Goal: Contribute content: Contribute content

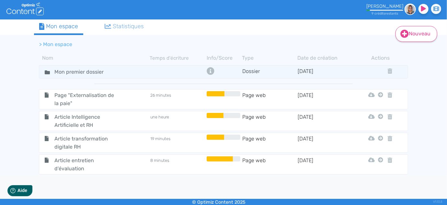
click at [418, 31] on link "Nouveau" at bounding box center [416, 34] width 42 height 16
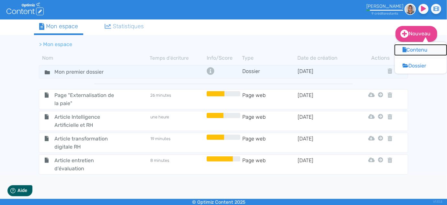
click at [417, 50] on button "Contenu" at bounding box center [421, 50] width 52 height 10
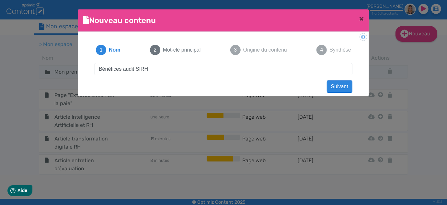
type input "Bénéfices audit SIRH"
click at [337, 81] on button "Suivant" at bounding box center [340, 86] width 26 height 12
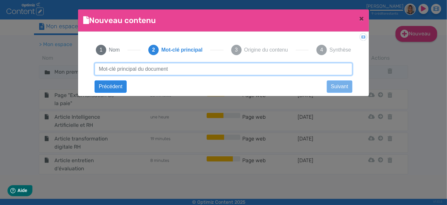
click at [150, 67] on input "text" at bounding box center [224, 69] width 258 height 12
type input "Audit SIRH"
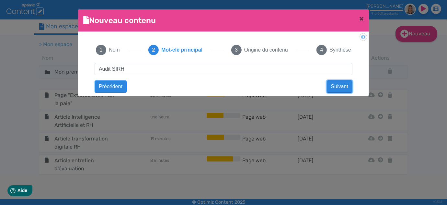
click at [342, 90] on button "Suivant" at bounding box center [340, 86] width 26 height 12
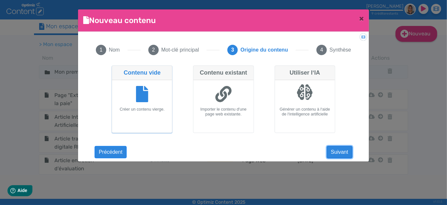
click at [346, 150] on button "Suivant" at bounding box center [340, 152] width 26 height 12
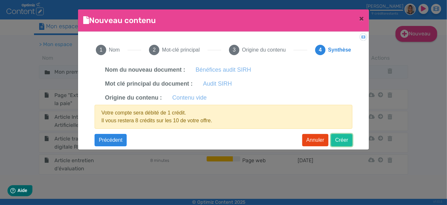
click at [343, 139] on button "Créer" at bounding box center [341, 140] width 21 height 12
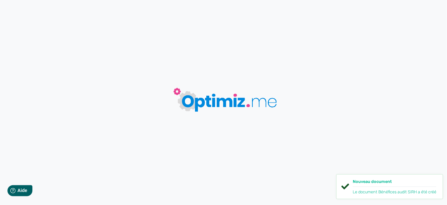
type input "Bénéfices audit SIRH"
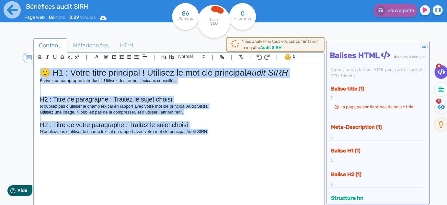
drag, startPoint x: 226, startPoint y: 135, endPoint x: 26, endPoint y: 60, distance: 213.8
click at [35, 60] on section "| | H3 H4 H5 H6 Normal | | | | 🙂 H1 : Votre titre principal ! Utilisez le mot c…" at bounding box center [179, 129] width 288 height 155
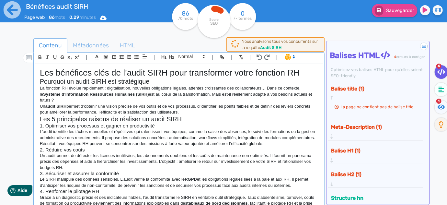
click at [306, 72] on h1 "Les bénéfices clés de l’audit SIRH pour transformer votre fonction RH" at bounding box center [179, 73] width 278 height 10
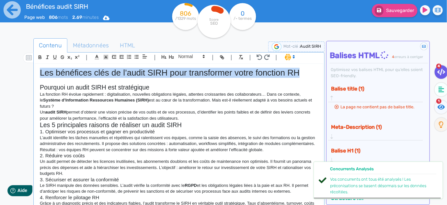
drag, startPoint x: 304, startPoint y: 73, endPoint x: 20, endPoint y: 65, distance: 283.3
click at [20, 65] on div "Contenu Métadonnées HTML | | H3 H4 H5 H6 Normal | | | | Les bénéfices clés de l…" at bounding box center [233, 141] width 428 height 209
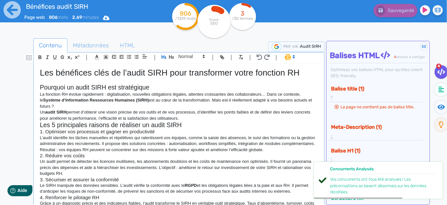
click at [150, 87] on h2 "Pourquoi un audit SIRH est stratégique" at bounding box center [179, 86] width 278 height 7
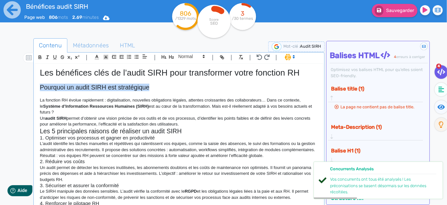
drag, startPoint x: 156, startPoint y: 88, endPoint x: 36, endPoint y: 87, distance: 119.4
click at [36, 87] on div "Les bénéfices clés de l’audit SIRH pour transformer votre fonction RH Pourquoi …" at bounding box center [179, 135] width 288 height 143
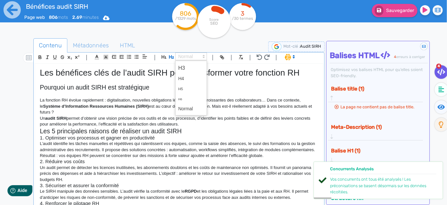
click at [182, 57] on span at bounding box center [191, 56] width 32 height 8
click at [182, 67] on span at bounding box center [191, 67] width 26 height 11
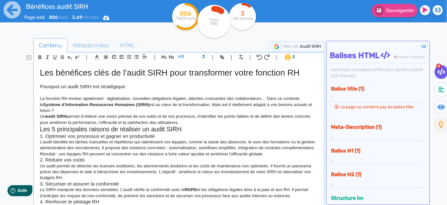
click at [141, 90] on p at bounding box center [179, 93] width 278 height 6
click at [138, 88] on h3 "Pourquoi un audit SIRH est stratégique" at bounding box center [179, 86] width 278 height 6
drag, startPoint x: 138, startPoint y: 89, endPoint x: 35, endPoint y: 89, distance: 102.3
click at [35, 89] on div "Les bénéfices clés de l’audit SIRH pour transformer votre fonction RH Pourquoi …" at bounding box center [179, 135] width 288 height 143
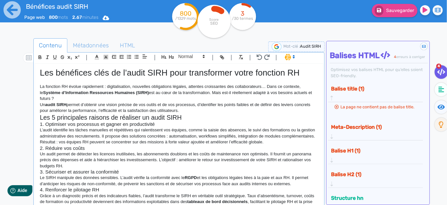
click at [69, 95] on p "La fonction RH évolue rapidement : digitalisation, nouvelles obligations légale…" at bounding box center [179, 92] width 278 height 18
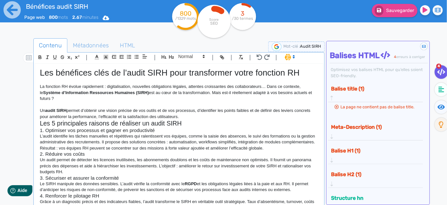
click at [209, 115] on p "Un audit SIRH permet d’obtenir une vision précise de vos outils et de vos proce…" at bounding box center [179, 113] width 278 height 12
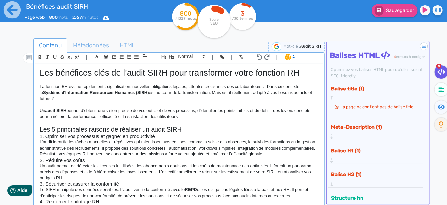
click at [189, 128] on h2 "Les 5 principales raisons de réaliser un audit SIRH" at bounding box center [179, 129] width 278 height 7
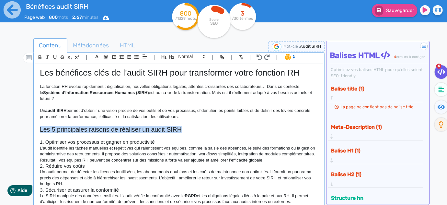
drag, startPoint x: 188, startPoint y: 128, endPoint x: 25, endPoint y: 131, distance: 163.5
click at [25, 131] on div "Contenu Métadonnées HTML | | H3 H4 H5 H6 Normal | | | | Les bénéfices clés de l…" at bounding box center [233, 141] width 428 height 209
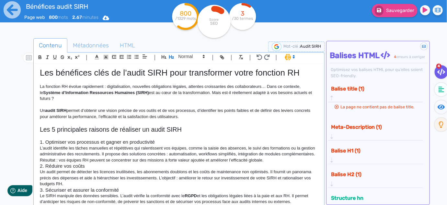
click at [146, 140] on h3 "1. Optimiser vos processus et gagner en productivité" at bounding box center [179, 142] width 278 height 6
click at [175, 143] on h3 "1. Optimiser vos processus et gagner en productivité" at bounding box center [179, 142] width 278 height 6
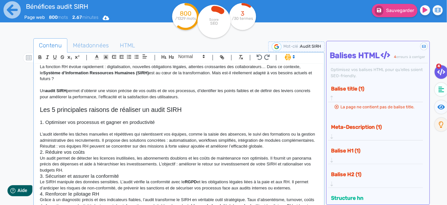
scroll to position [29, 0]
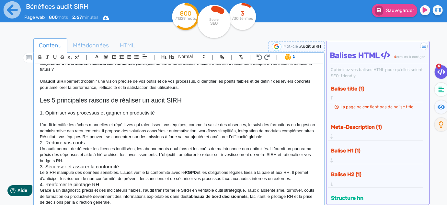
click at [300, 135] on p "L’audit identifie les tâches manuelles et répétitives qui ralentissent vos équi…" at bounding box center [179, 131] width 278 height 18
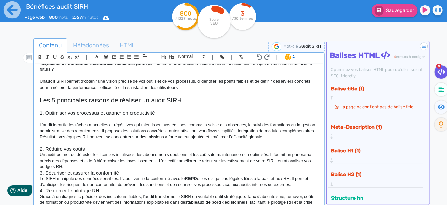
click at [100, 148] on h3 "2. Réduire vos coûts" at bounding box center [179, 149] width 278 height 6
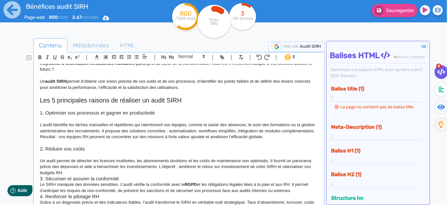
scroll to position [59, 0]
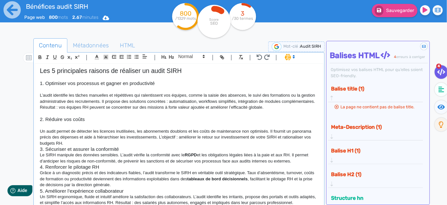
click at [73, 140] on p "Un audit permet de détecter les licences inutilisées, les abonnements doublons …" at bounding box center [179, 137] width 278 height 18
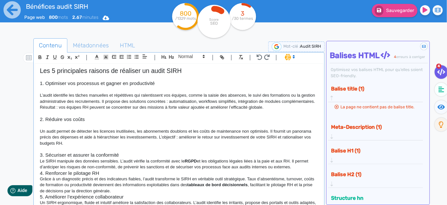
click at [147, 154] on h3 "3. Sécuriser et assurer la conformité" at bounding box center [179, 155] width 278 height 6
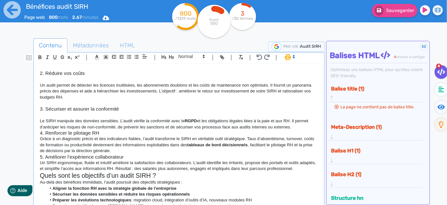
scroll to position [117, 0]
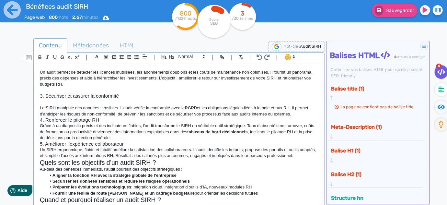
click at [305, 114] on p "Le SIRH manipule des données sensibles. L’audit vérifie la conformité avec le R…" at bounding box center [179, 111] width 278 height 12
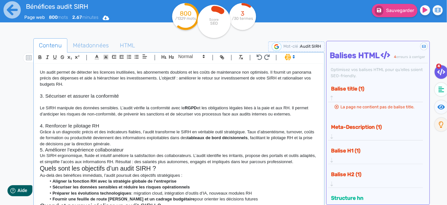
click at [108, 126] on h3 "4. Renforcer le pilotage RH" at bounding box center [179, 126] width 278 height 6
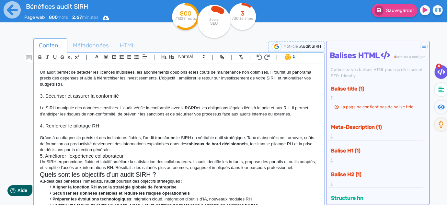
click at [147, 148] on p "Grâce à un diagnostic précis et des indicateurs fiables, l’audit transforme le …" at bounding box center [179, 144] width 278 height 18
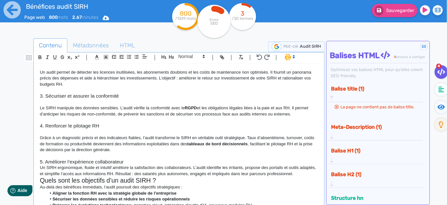
click at [136, 161] on h3 "5. Améliorer l’expérience collaborateur" at bounding box center [179, 162] width 278 height 6
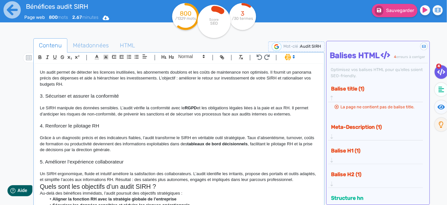
scroll to position [147, 0]
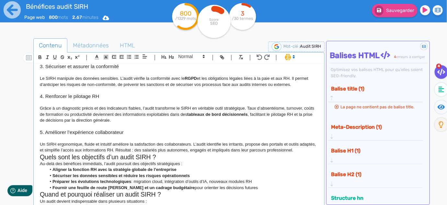
click at [313, 150] on p "Un SIRH ergonomique, fluide et intuitif améliore la satisfaction des collaborat…" at bounding box center [179, 147] width 278 height 12
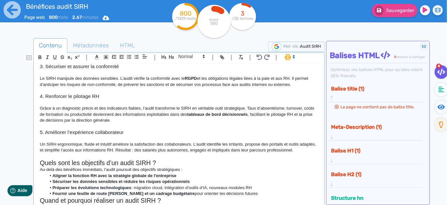
scroll to position [206, 0]
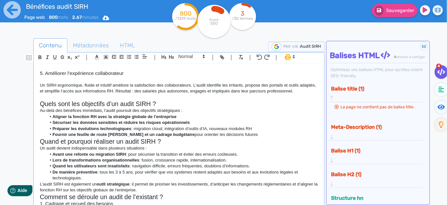
click at [166, 106] on h2 "Quels sont les objectifs d’un audit SIRH ?" at bounding box center [179, 103] width 278 height 7
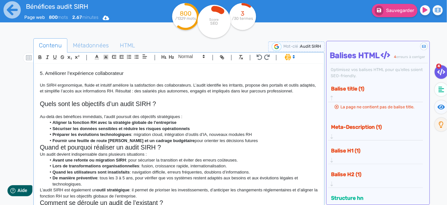
click at [248, 139] on li "Fournir une feuille de route [PERSON_NAME] et un cadrage budgétaire pour orient…" at bounding box center [182, 141] width 272 height 6
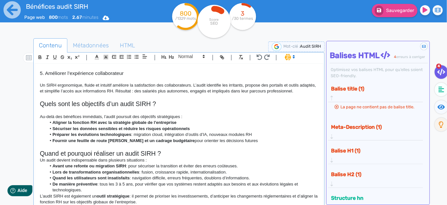
click at [177, 151] on h2 "Quand et pourquoi réaliser un audit SIRH ?" at bounding box center [179, 153] width 278 height 7
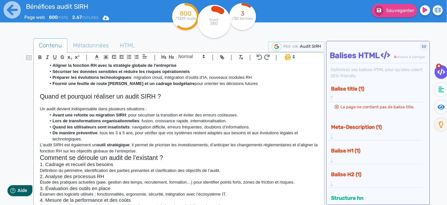
scroll to position [265, 0]
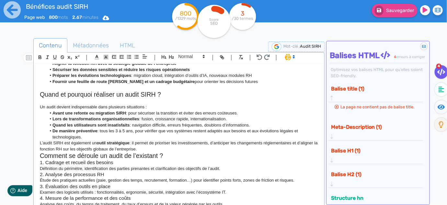
click at [94, 139] on li "De manière préventive : tous les 3 à 5 ans, pour vérifier que vos systèmes rest…" at bounding box center [182, 134] width 272 height 12
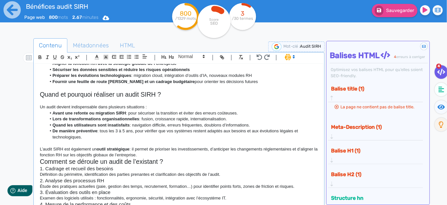
click at [167, 155] on p "L’audit SIRH est également un outil stratégique : il permet de prioriser les in…" at bounding box center [179, 152] width 278 height 12
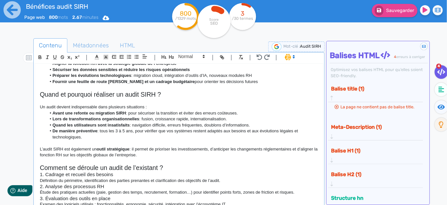
click at [179, 171] on h2 "Comment se déroule un audit de l’existant ?" at bounding box center [179, 167] width 278 height 7
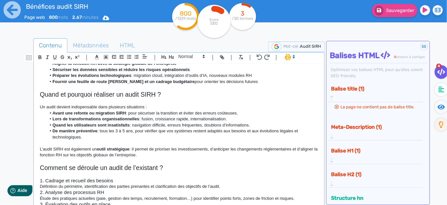
scroll to position [294, 0]
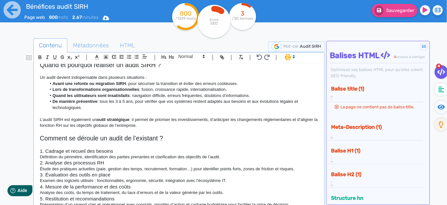
click at [116, 149] on h3 "1. Cadrage et recueil des besoins" at bounding box center [179, 151] width 278 height 6
click at [232, 155] on p "Définition du périmètre, identification des parties prenantes et clarification …" at bounding box center [179, 157] width 278 height 6
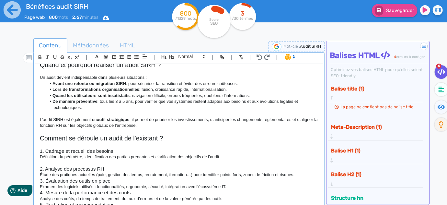
click at [309, 174] on p "Étude des pratiques actuelles (paie, gestion des temps, recrutement, formation……" at bounding box center [179, 175] width 278 height 6
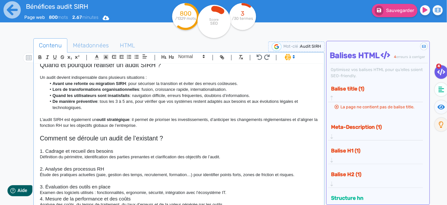
scroll to position [353, 0]
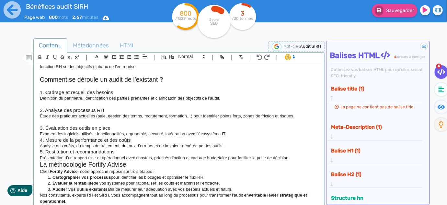
click at [241, 131] on p "Examen des logiciels utilisés : fonctionnalités, ergonomie, sécurité, intégrati…" at bounding box center [179, 134] width 278 height 6
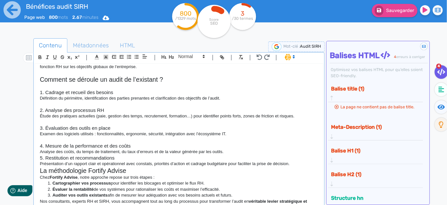
click at [229, 149] on p "Analyse des coûts, du temps de traitement, du taux d’erreurs et de la valeur gé…" at bounding box center [179, 152] width 278 height 6
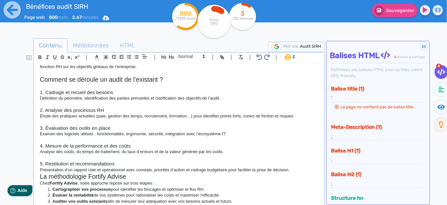
click at [296, 168] on p "Présentation d’un rapport clair et opérationnel avec constats, priorités d’acti…" at bounding box center [179, 170] width 278 height 6
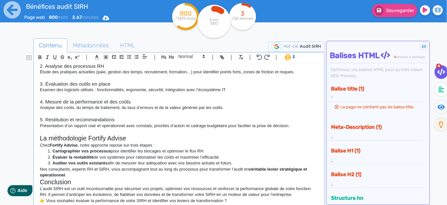
scroll to position [403, 0]
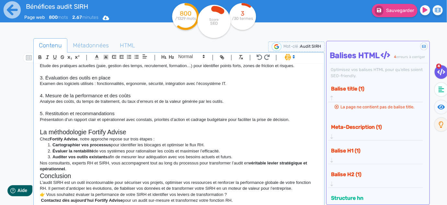
click at [136, 132] on h2 "La méthodologie Fortify Advise" at bounding box center [179, 131] width 278 height 7
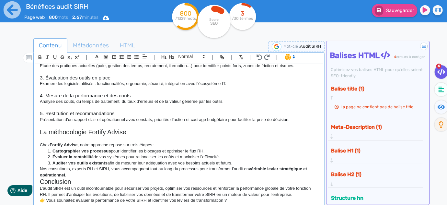
click at [241, 162] on li "Auditer vos outils existants afin de mesurer leur adéquation avec vos besoins a…" at bounding box center [182, 163] width 272 height 6
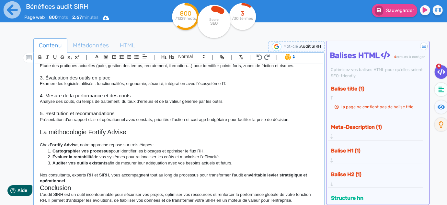
click at [92, 179] on p "Nos consultants, experts RH et SIRH, vous accompagnent tout au long du processu…" at bounding box center [179, 178] width 278 height 12
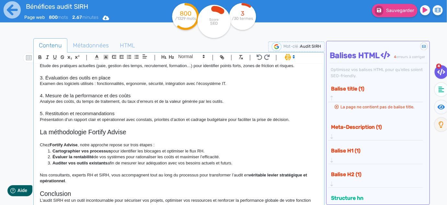
scroll to position [421, 0]
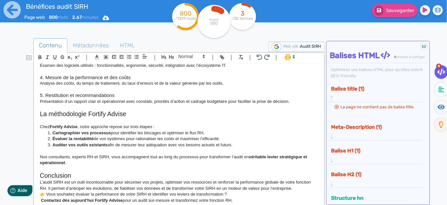
click at [104, 173] on h2 "Conclusion" at bounding box center [179, 175] width 278 height 7
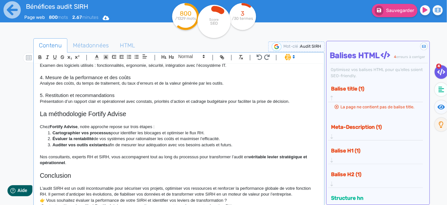
click at [47, 200] on p "👉 Vous souhaitez évaluer la performance de votre SIRH et identifier vos leviers…" at bounding box center [179, 200] width 278 height 6
click at [300, 191] on p "L’audit SIRH est un outil incontournable pour sécuriser vos projets, optimiser …" at bounding box center [179, 191] width 278 height 12
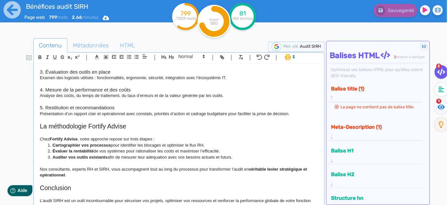
scroll to position [433, 0]
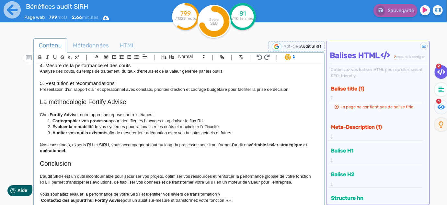
drag, startPoint x: 40, startPoint y: 73, endPoint x: 279, endPoint y: 218, distance: 279.0
click at [279, 204] on html "Bénéfices audit SIRH Page web 799 mots 2.66 minutes Html Pdf Word 799 /1329 mot…" at bounding box center [223, 102] width 447 height 205
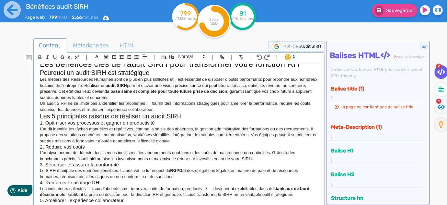
scroll to position [0, 0]
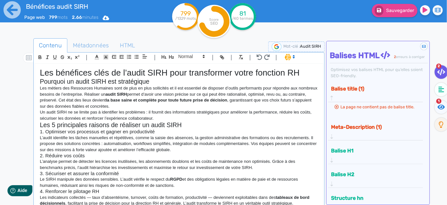
click at [307, 69] on h1 "Les bénéfices clés de l’audit SIRH pour transformer votre fonction RH" at bounding box center [179, 73] width 278 height 10
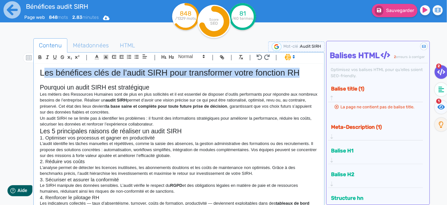
drag, startPoint x: 304, startPoint y: 70, endPoint x: 42, endPoint y: 68, distance: 261.5
click at [42, 68] on h1 "Les bénéfices clés de l’audit SIRH pour transformer votre fonction RH" at bounding box center [179, 73] width 278 height 10
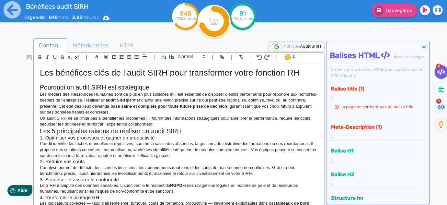
click at [162, 85] on h2 "Pourquoi un audit SIRH est stratégique" at bounding box center [179, 86] width 278 height 7
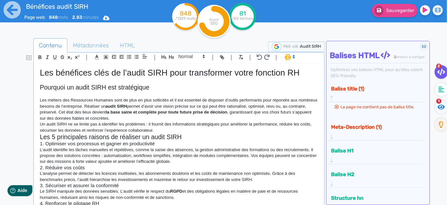
click at [159, 127] on p "Un audit SIRH ne se limite pas à identifier les problèmes : il fournit des info…" at bounding box center [179, 127] width 278 height 12
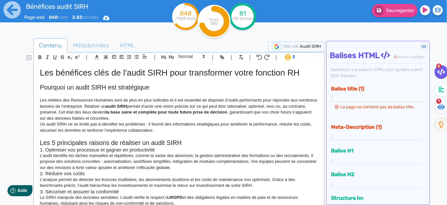
click at [196, 141] on h2 "Les 5 principales raisons de réaliser un audit SIRH" at bounding box center [179, 142] width 278 height 7
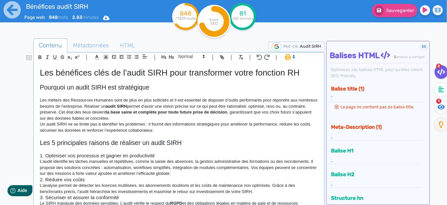
scroll to position [59, 0]
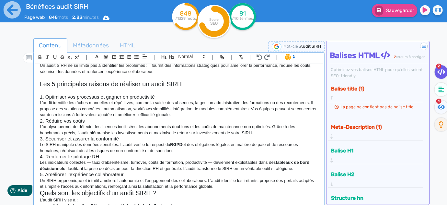
click at [205, 113] on p "L’audit identifie les tâches manuelles et répétitives, comme la saisie des abse…" at bounding box center [179, 109] width 278 height 18
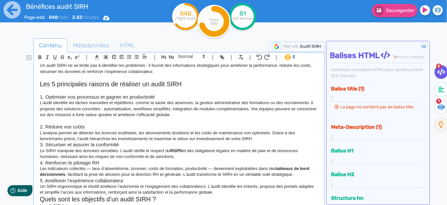
click at [263, 137] on p "L’analyse permet de détecter les licences inutilisées, les abonnements doublons…" at bounding box center [179, 136] width 278 height 12
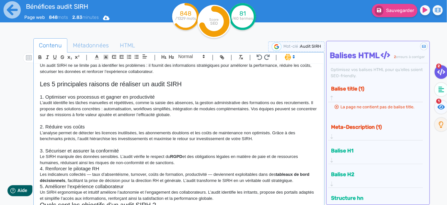
click at [199, 162] on p "Le SIRH manipule des données sensibles. L’audit vérifie le respect du RGPD et d…" at bounding box center [179, 159] width 278 height 12
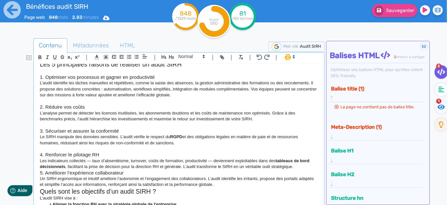
scroll to position [117, 0]
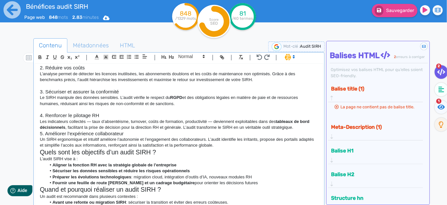
click at [301, 128] on p "Les indicateurs collectés — taux d’absentéisme, turnover, coûts de formation, p…" at bounding box center [179, 124] width 278 height 12
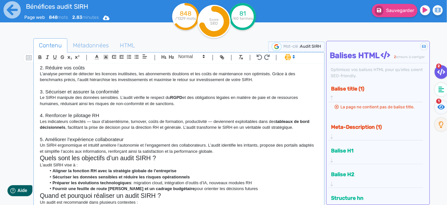
click at [227, 151] on p "Un SIRH ergonomique et intuitif améliore l’autonomie et l’engagement des collab…" at bounding box center [179, 148] width 278 height 12
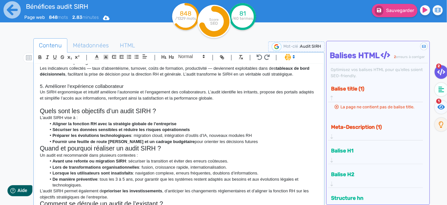
scroll to position [176, 0]
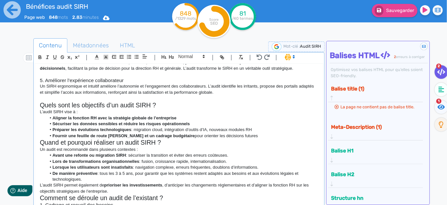
click at [172, 105] on h2 "Quels sont les objectifs d’un audit SIRH ?" at bounding box center [179, 104] width 278 height 7
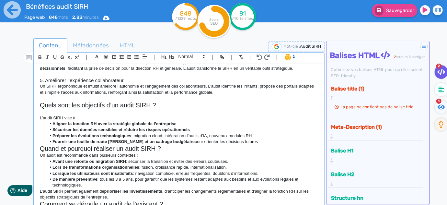
click at [239, 143] on li "Fournir une feuille de route [PERSON_NAME] et un cadrage budgétaire pour orient…" at bounding box center [182, 142] width 272 height 6
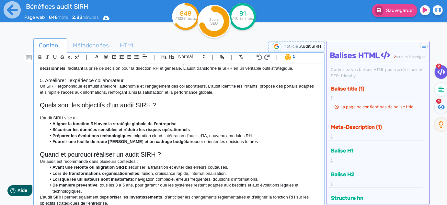
click at [180, 152] on h2 "Quand et pourquoi réaliser un audit SIRH ?" at bounding box center [179, 153] width 278 height 7
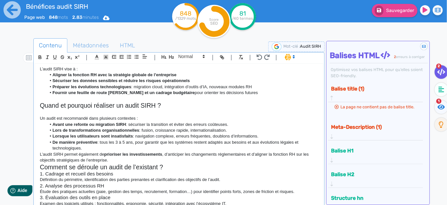
scroll to position [235, 0]
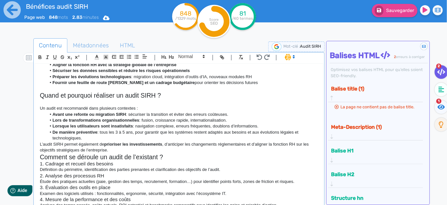
click at [100, 139] on li "De manière préventive : tous les 3 à 5 ans, pour garantir que les systèmes rest…" at bounding box center [182, 135] width 272 height 12
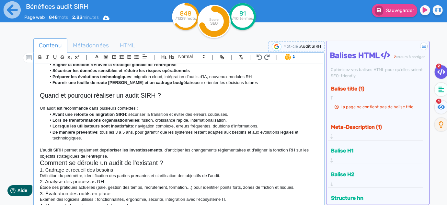
click at [117, 156] on p "L’audit SIRH permet également de prioriser les investissements , d’anticiper le…" at bounding box center [179, 153] width 278 height 12
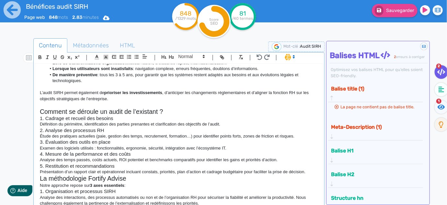
scroll to position [294, 0]
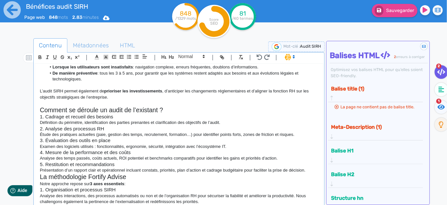
click at [169, 111] on h2 "Comment se déroule un audit de l’existant ?" at bounding box center [179, 109] width 278 height 7
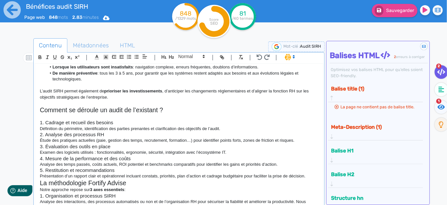
click at [309, 179] on h2 "La méthodologie Fortify Advise" at bounding box center [179, 182] width 278 height 7
click at [309, 176] on p "Présentation d’un rapport clair et opérationnel incluant constats, priorités, p…" at bounding box center [179, 176] width 278 height 6
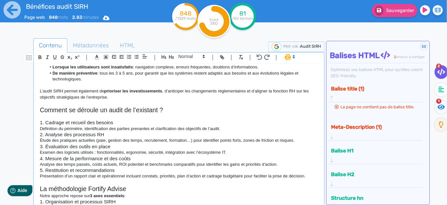
click at [248, 128] on p "Définition du périmètre, identification des parties prenantes et clarification …" at bounding box center [179, 129] width 278 height 6
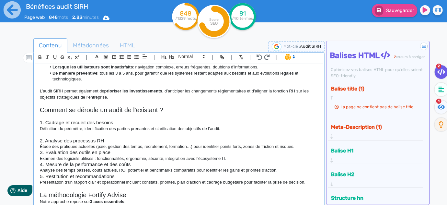
click at [301, 144] on p "Étude des pratiques actuelles (paie, gestion des temps, recrutement, formation……" at bounding box center [179, 146] width 278 height 6
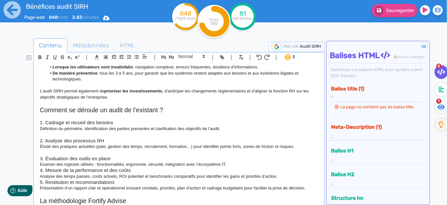
click at [251, 164] on p "Examen des logiciels utilisés : fonctionnalités, ergonomie, sécurité, intégrati…" at bounding box center [179, 164] width 278 height 6
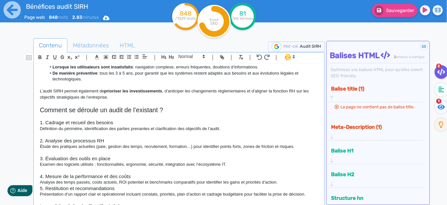
click at [290, 182] on p "Analyse des temps passés, coûts actuels, ROI potentiel et benchmarks comparatif…" at bounding box center [179, 182] width 278 height 6
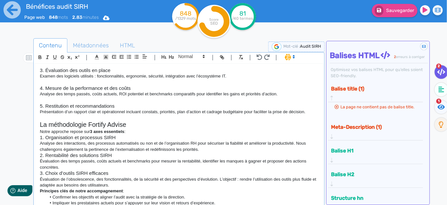
scroll to position [382, 0]
click at [145, 123] on h2 "La méthodologie Fortify Advise" at bounding box center [179, 124] width 278 height 7
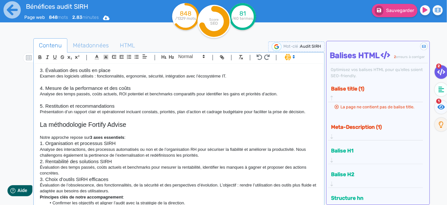
click at [133, 139] on p "Notre approche repose sur 3 axes essentiels :" at bounding box center [179, 137] width 278 height 6
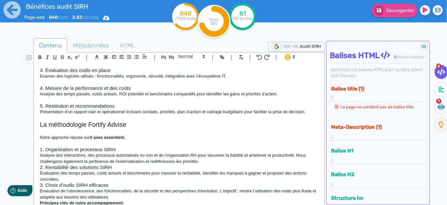
click at [206, 160] on p "Analyse des interactions, des processus automatisés ou non et de l’organisation…" at bounding box center [179, 158] width 278 height 12
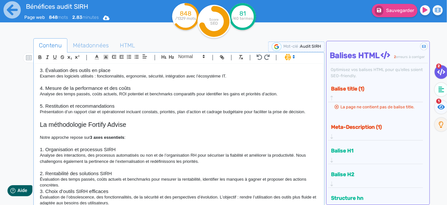
scroll to position [440, 0]
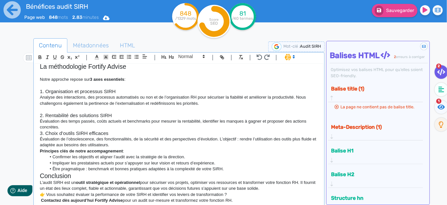
click at [87, 126] on p "Évaluation des temps passés, coûts actuels et benchmarks pour mesurer la rentab…" at bounding box center [179, 124] width 278 height 12
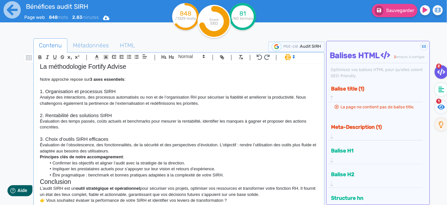
click at [114, 137] on h3 "3. Choix d’outils SIRH efficaces" at bounding box center [179, 139] width 278 height 6
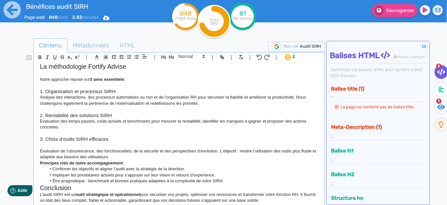
click at [142, 155] on p "Évaluation de l’obsolescence, des fonctionnalités, de la sécurité et des perspe…" at bounding box center [179, 154] width 278 height 12
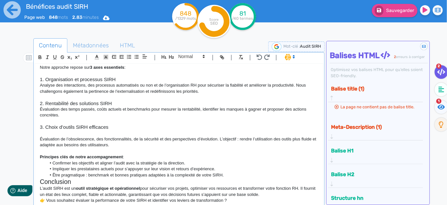
scroll to position [458, 0]
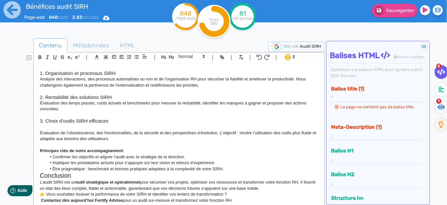
click at [230, 168] on li "Être pragmatique : benchmark et bonnes pratiques adaptées à la complexité de vo…" at bounding box center [182, 169] width 272 height 6
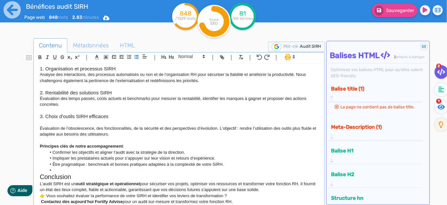
scroll to position [464, 0]
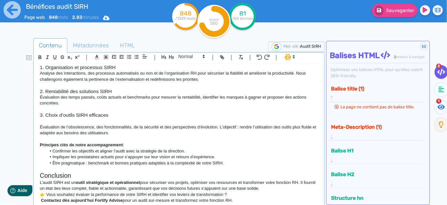
click at [261, 188] on p "L’audit SIRH est un outil stratégique et opérationnel pour sécuriser vos projet…" at bounding box center [179, 185] width 278 height 12
click at [253, 195] on p "👉 Vous souhaitez évaluer la performance de votre SIRH et identifier vos leviers…" at bounding box center [179, 194] width 278 height 6
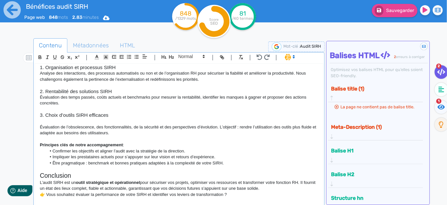
click at [81, 172] on h2 "Conclusion" at bounding box center [179, 175] width 278 height 7
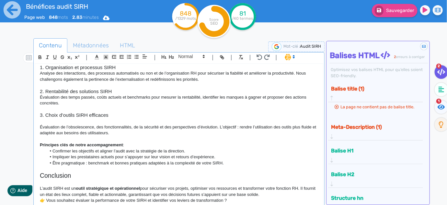
click at [166, 139] on p at bounding box center [179, 139] width 278 height 6
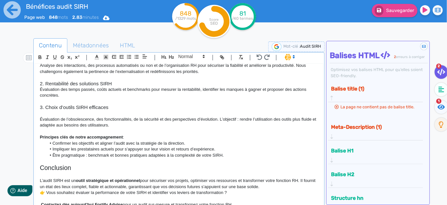
scroll to position [476, 0]
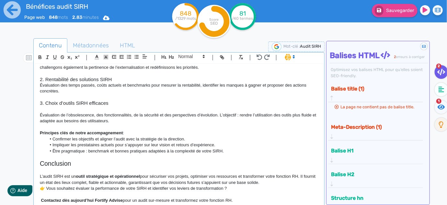
click at [278, 182] on p "L’audit SIRH est un outil stratégique et opérationnel pour sécuriser vos projet…" at bounding box center [179, 179] width 278 height 12
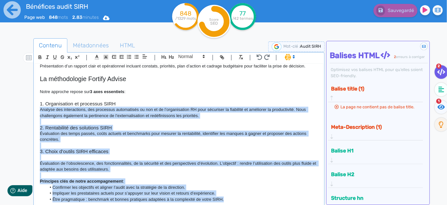
scroll to position [394, 0]
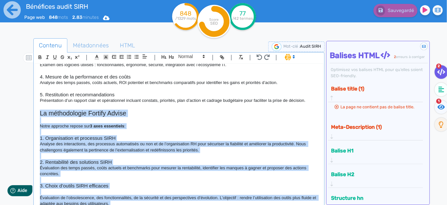
drag, startPoint x: 245, startPoint y: 176, endPoint x: 38, endPoint y: 114, distance: 216.6
click at [38, 114] on div "Les bénéfices clés de l’audit SIRH pour transformer votre fonction RH Pourquoi …" at bounding box center [179, 135] width 288 height 143
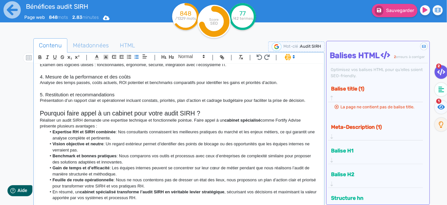
click at [208, 110] on h2 "Pourquoi faire appel à un cabinet pour votre audit SIRH ?" at bounding box center [179, 112] width 278 height 7
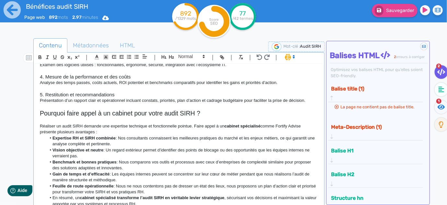
click at [114, 130] on p "Réaliser un audit SIRH demande une expertise technique et fonctionnelle pointue…" at bounding box center [179, 129] width 278 height 12
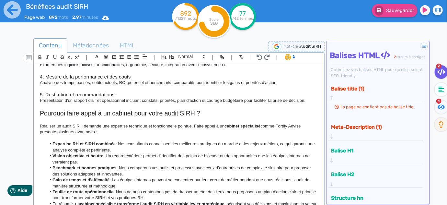
click at [132, 150] on li "Expertise RH et SIRH combinée : Nos consultants connaissent les meilleures prat…" at bounding box center [182, 147] width 272 height 12
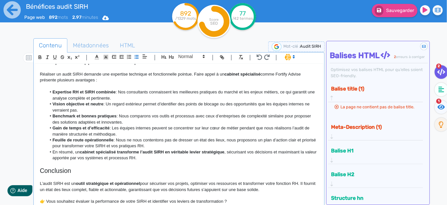
scroll to position [452, 0]
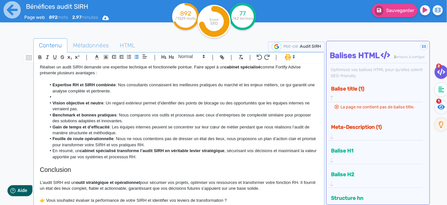
click at [110, 107] on li "Vision objective et neutre : Un regard extérieur permet d’identifier des points…" at bounding box center [182, 106] width 272 height 12
click at [69, 92] on li "Expertise RH et SIRH combinée : Nos consultants connaissent les meilleures prat…" at bounding box center [182, 88] width 272 height 12
click at [67, 95] on li at bounding box center [182, 97] width 272 height 6
click at [88, 108] on li "Vision objective et neutre : Un regard extérieur permet d’identifier des points…" at bounding box center [182, 106] width 272 height 12
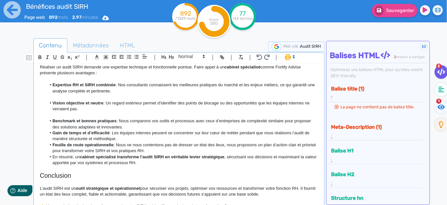
click at [135, 124] on li "Benchmark et bonnes pratiques : Nous comparons vos outils et processus avec ceu…" at bounding box center [182, 124] width 272 height 12
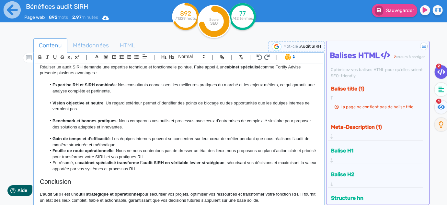
click at [125, 142] on li "Gain de temps et d’efficacité : Les équipes internes peuvent se concentrer sur …" at bounding box center [182, 142] width 272 height 12
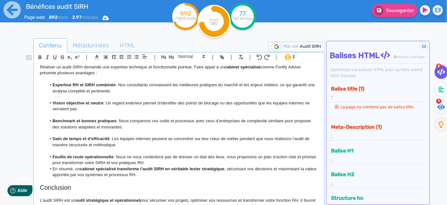
click at [170, 160] on li "Feuille de route opérationnelle : Nous ne nous contentons pas de dresser un éta…" at bounding box center [182, 160] width 272 height 12
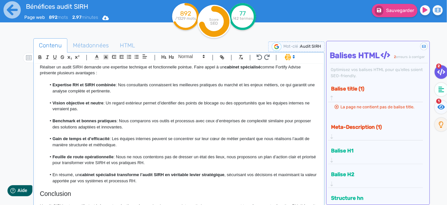
click at [171, 174] on strong "cabinet spécialisé transforme l’audit SIRH en véritable levier stratégique" at bounding box center [152, 174] width 145 height 5
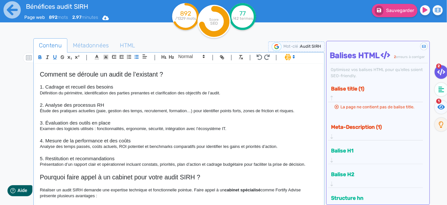
scroll to position [312, 0]
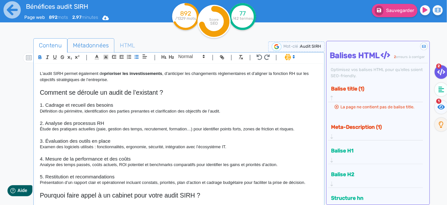
click at [89, 47] on span "Métadonnées" at bounding box center [91, 45] width 46 height 17
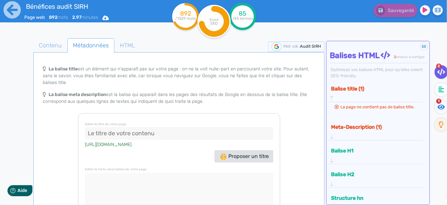
scroll to position [46, 0]
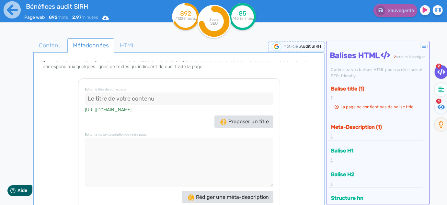
click at [152, 159] on textarea at bounding box center [179, 162] width 188 height 49
paste textarea "Découvrez les avantages d’un audit SIRH pour optimiser vos processus RH, réduir…"
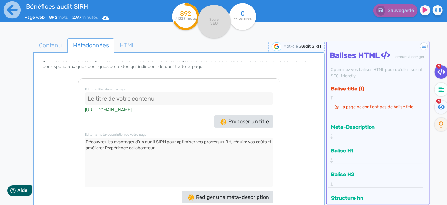
type textarea "Découvrez les avantages d’un audit SIRH pour optimiser vos processus RH, réduir…"
click at [145, 95] on input at bounding box center [179, 98] width 188 height 13
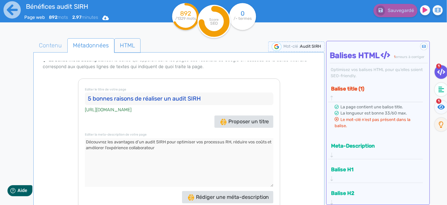
type input "5 bonnes raisons de réaliser un audit SIRH"
click at [128, 47] on span "HTML" at bounding box center [128, 45] width 26 height 17
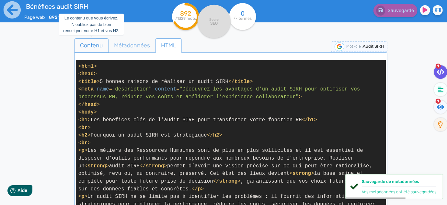
click at [88, 47] on span "Contenu" at bounding box center [91, 45] width 33 height 17
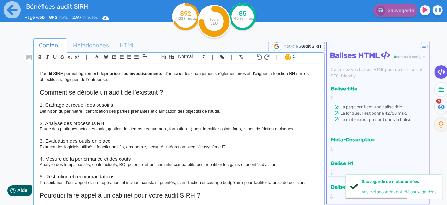
click at [238, 144] on p "Examen des logiciels utilisés : fonctionnalités, ergonomie, sécurité, intégrati…" at bounding box center [179, 147] width 278 height 6
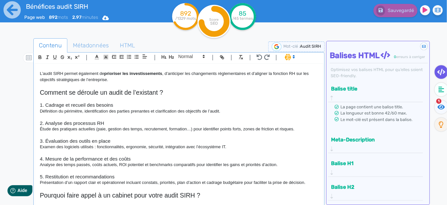
click at [206, 136] on p at bounding box center [179, 135] width 278 height 6
click at [441, 107] on icon at bounding box center [440, 106] width 7 height 5
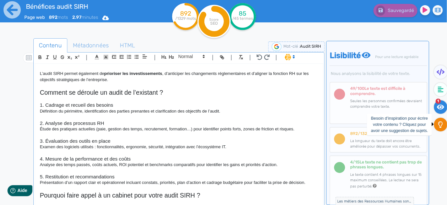
click at [442, 124] on icon at bounding box center [440, 124] width 5 height 6
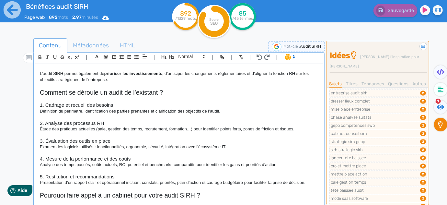
scroll to position [720, 0]
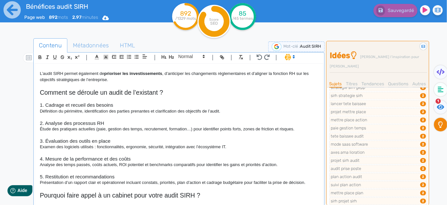
click at [188, 145] on p "Examen des logiciels utilisés : fonctionnalités, ergonomie, sécurité, intégrati…" at bounding box center [179, 147] width 278 height 6
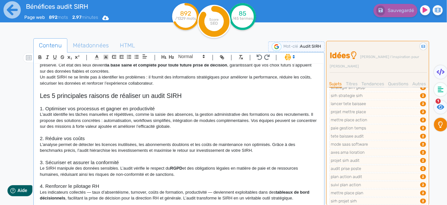
scroll to position [0, 0]
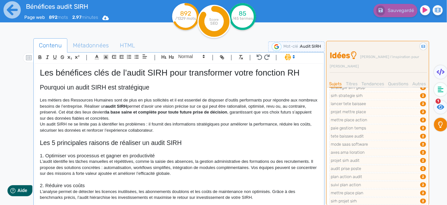
click at [145, 117] on p "Les métiers des Ressources Humaines sont de plus en plus sollicités et il est e…" at bounding box center [179, 109] width 278 height 24
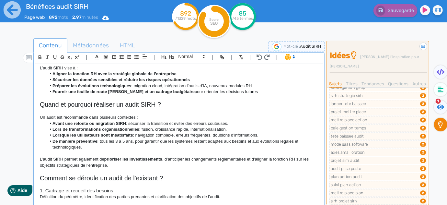
scroll to position [235, 0]
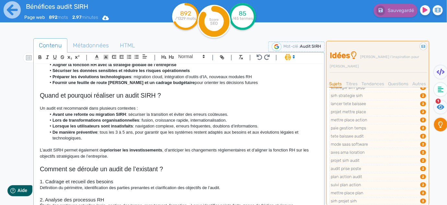
click at [125, 157] on p "L’audit SIRH permet également de prioriser les investissements , d’anticiper le…" at bounding box center [179, 153] width 278 height 12
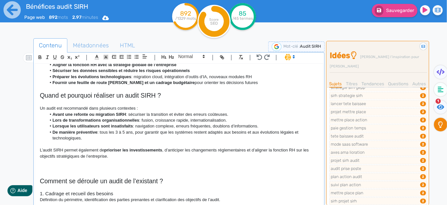
scroll to position [248, 0]
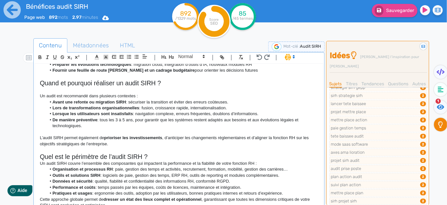
click at [155, 154] on h2 "Quel est le périmètre de l’audit SIRH ?" at bounding box center [179, 156] width 278 height 7
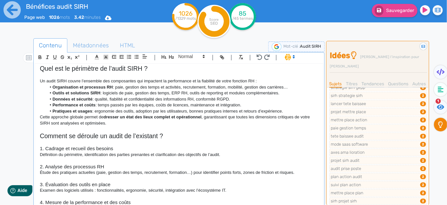
scroll to position [336, 0]
click at [289, 110] on li "Pratiques et usages : ergonomie des outils, adoption par les utilisateurs, bonn…" at bounding box center [182, 111] width 272 height 6
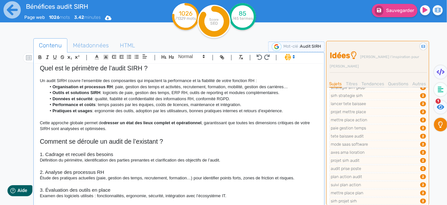
click at [138, 131] on p "Cette approche globale permet de dresser un état des lieux complet et opération…" at bounding box center [179, 126] width 278 height 12
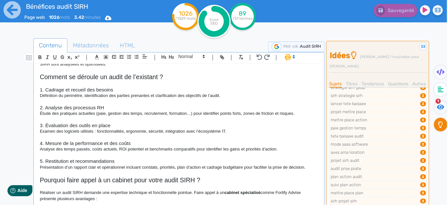
scroll to position [414, 0]
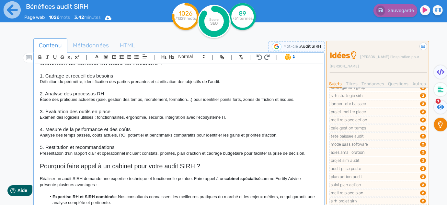
click at [122, 147] on h3 "5. Restitution et recommandations" at bounding box center [179, 147] width 278 height 6
click at [127, 113] on h3 "3. Évaluation des outils en place" at bounding box center [179, 111] width 278 height 6
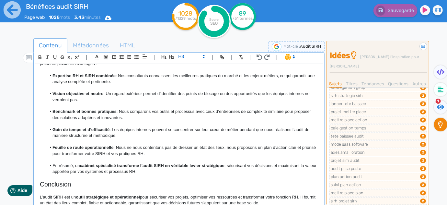
scroll to position [562, 0]
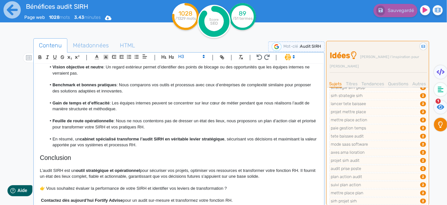
click at [172, 148] on p at bounding box center [179, 151] width 278 height 6
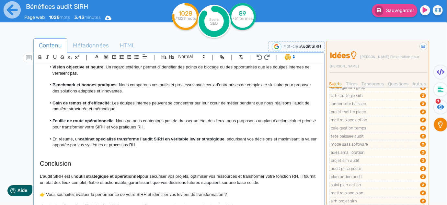
scroll to position [605, 0]
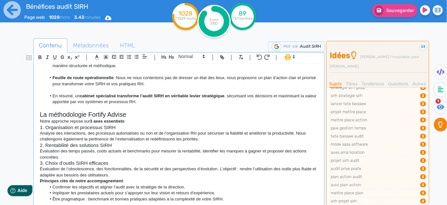
click at [143, 115] on h2 "La méthodologie Fortify Advise" at bounding box center [179, 114] width 278 height 7
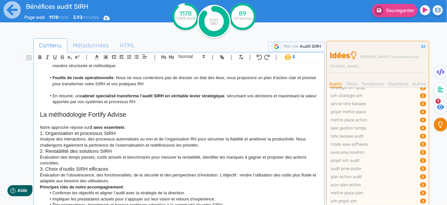
click at [140, 128] on p "Notre approche repose sur 3 axes essentiels :" at bounding box center [179, 127] width 278 height 6
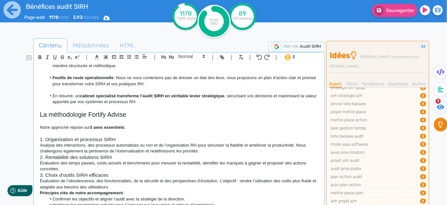
click at [207, 149] on p "Analyse des interactions, des processus automatisés ou non et de l’organisation…" at bounding box center [179, 148] width 278 height 12
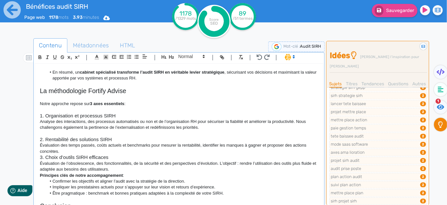
scroll to position [663, 0]
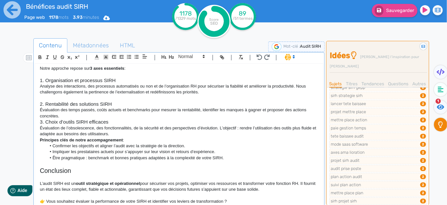
click at [69, 113] on p "Évaluation des temps passés, coûts actuels et benchmarks pour mesurer la rentab…" at bounding box center [179, 113] width 278 height 12
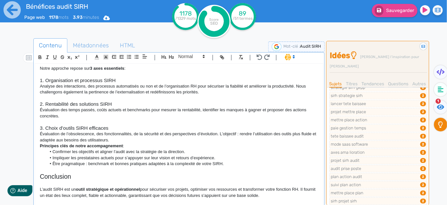
click at [140, 138] on p "Évaluation de l’obsolescence, des fonctionnalités, de la sécurité et des perspe…" at bounding box center [179, 137] width 278 height 12
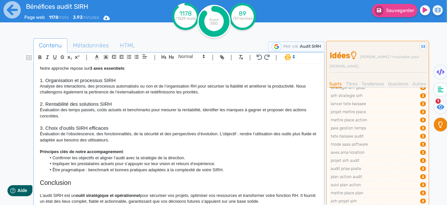
scroll to position [688, 0]
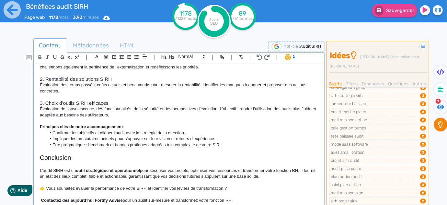
click at [136, 125] on p "Principes clés de notre accompagnement :" at bounding box center [179, 127] width 278 height 6
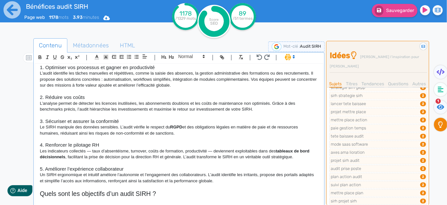
scroll to position [0, 0]
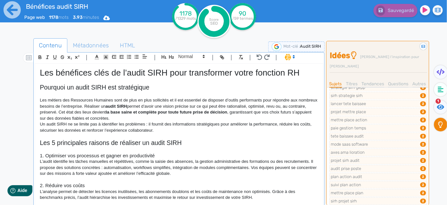
click at [44, 131] on p "Un audit SIRH ne se limite pas à identifier les problèmes : il fournit des info…" at bounding box center [179, 127] width 278 height 12
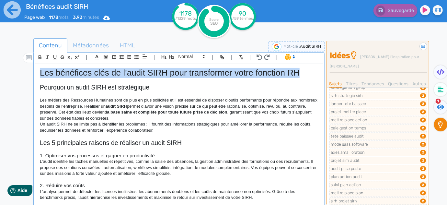
drag, startPoint x: 300, startPoint y: 73, endPoint x: 24, endPoint y: 67, distance: 276.5
click at [23, 67] on div "Contenu Métadonnées HTML | | H3 H4 H5 H6 Normal | | | | Les bénéfices clés de l…" at bounding box center [233, 141] width 428 height 209
copy h1 "Les bénéfices clés de l’audit SIRH pour transformer votre fonction RH"
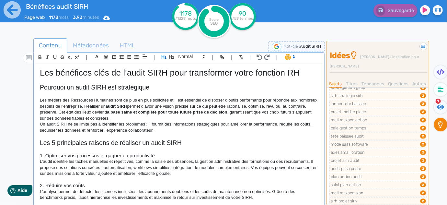
click at [41, 100] on p "Les métiers des Ressources Humaines sont de plus en plus sollicités et il est e…" at bounding box center [179, 109] width 278 height 24
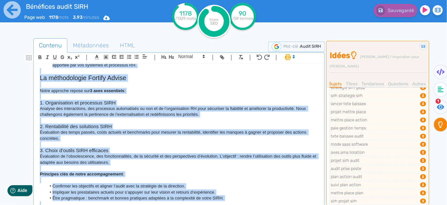
scroll to position [695, 0]
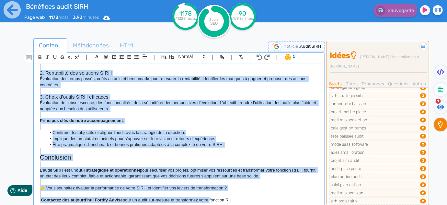
drag, startPoint x: 40, startPoint y: 100, endPoint x: 263, endPoint y: 212, distance: 249.5
click at [263, 204] on html "Bénéfices audit SIRH Page web 1178 mots 3.93 minutes Html Pdf Word 1178 /1329 m…" at bounding box center [223, 102] width 447 height 205
copy div "Lor ipsumdo sit Ametconsec Adipisci elit se doei te inci utlaboreet do ma ali e…"
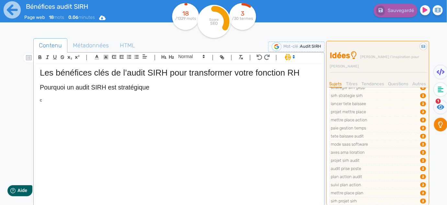
scroll to position [0, 0]
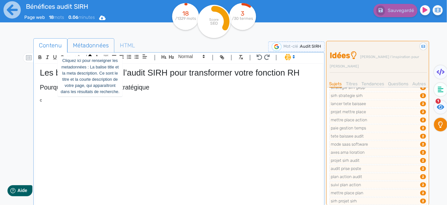
click at [82, 48] on span "Métadonnées" at bounding box center [91, 45] width 46 height 17
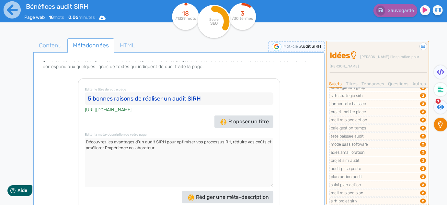
drag, startPoint x: 223, startPoint y: 105, endPoint x: 73, endPoint y: 97, distance: 150.7
click at [73, 97] on div "Le balise title et la meta description sont les ambassadrices de votre site, Le…" at bounding box center [179, 141] width 288 height 160
click at [42, 47] on span "Contenu" at bounding box center [50, 45] width 33 height 17
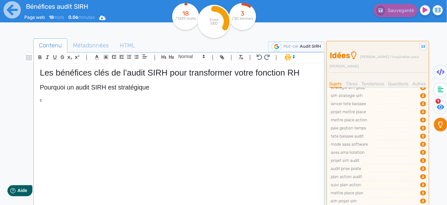
click at [156, 146] on div "Les bénéfices clés de l’audit SIRH pour transformer votre fonction RH Pourquoi …" at bounding box center [179, 135] width 288 height 143
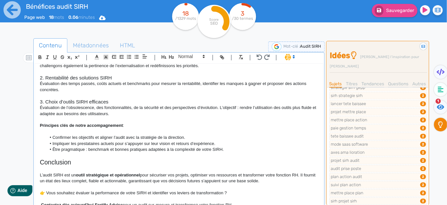
scroll to position [601, 0]
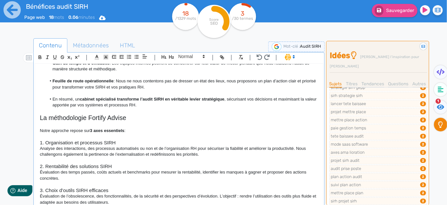
click at [184, 143] on h3 "1. Organisation et processus SIRH" at bounding box center [179, 142] width 278 height 6
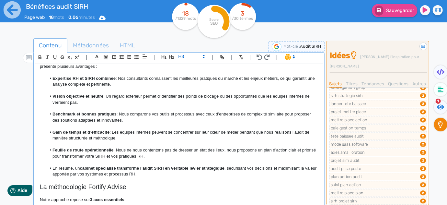
scroll to position [454, 0]
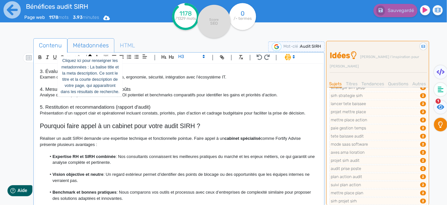
click at [101, 46] on span "Métadonnées" at bounding box center [91, 45] width 46 height 17
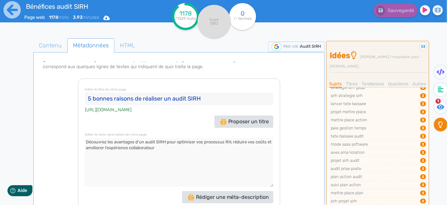
drag, startPoint x: 214, startPoint y: 109, endPoint x: 62, endPoint y: 97, distance: 152.2
click at [62, 97] on div "Le balise title et la meta description sont les ambassadrices de votre site, Le…" at bounding box center [179, 141] width 288 height 160
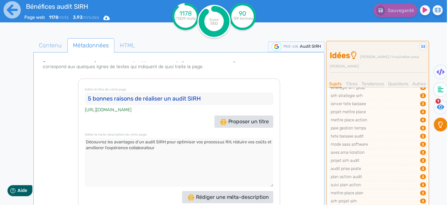
drag, startPoint x: 171, startPoint y: 151, endPoint x: 61, endPoint y: 138, distance: 110.5
click at [61, 138] on div "Le balise title et la meta description sont les ambassadrices de votre site, Le…" at bounding box center [179, 141] width 288 height 160
